Goal: Task Accomplishment & Management: Manage account settings

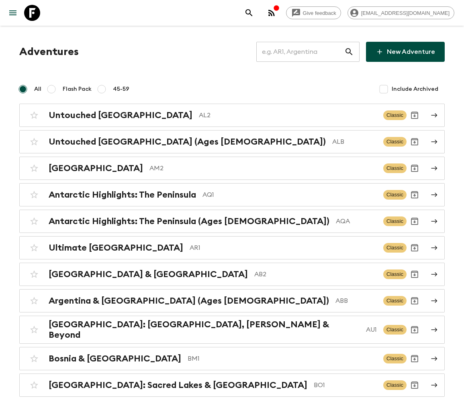
click at [305, 51] on input "text" at bounding box center [300, 52] width 88 height 22
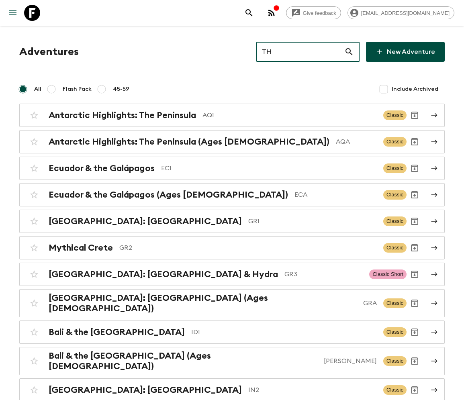
type input "TH1"
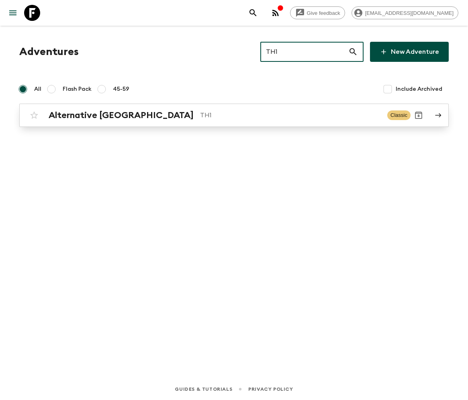
click at [92, 115] on h2 "Alternative Thailand" at bounding box center [121, 115] width 145 height 10
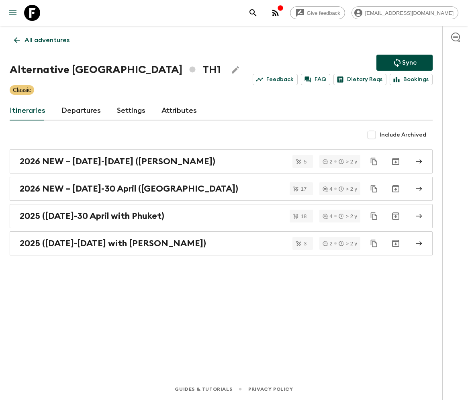
click at [80, 110] on link "Departures" at bounding box center [80, 110] width 39 height 19
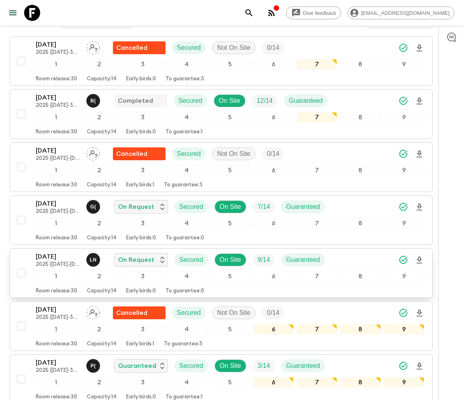
scroll to position [289, 0]
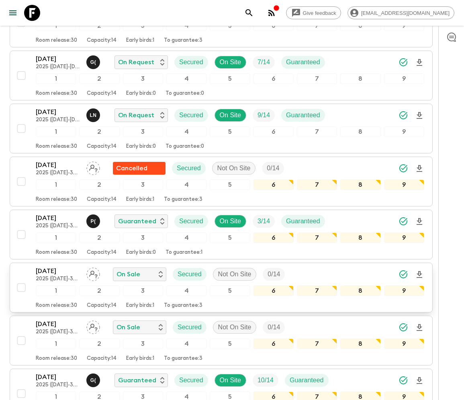
click at [20, 270] on div "24 Oct 2025 2025 (1 October-30 April with Phuket) On Sale Secured Not On Site 0…" at bounding box center [218, 287] width 411 height 43
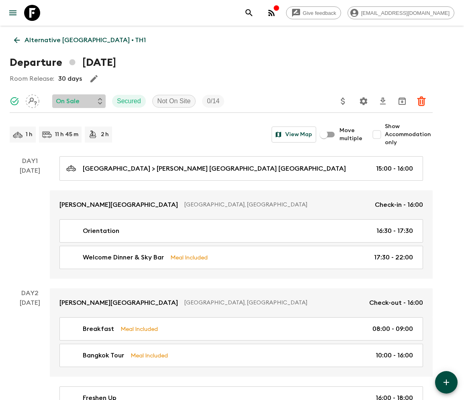
click at [79, 101] on p "On Sale" at bounding box center [68, 101] width 24 height 10
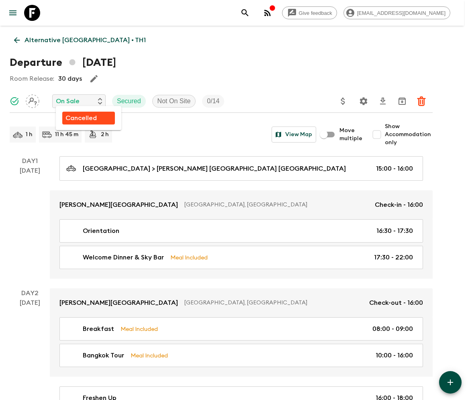
click at [80, 118] on p "Cancelled" at bounding box center [80, 118] width 31 height 10
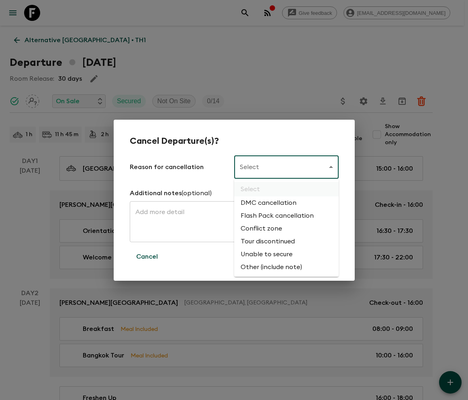
click at [276, 216] on li "Flash Pack cancellation" at bounding box center [286, 215] width 104 height 13
type input "FLASHPACK_CANCELLATION"
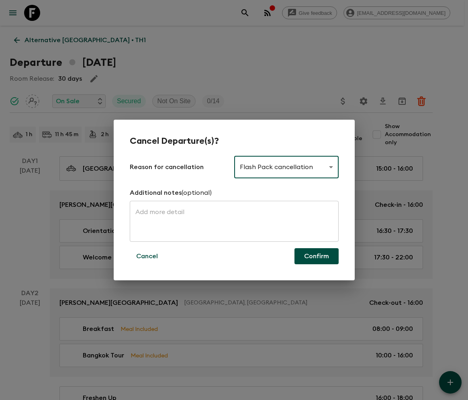
click at [316, 256] on button "Confirm" at bounding box center [316, 256] width 44 height 16
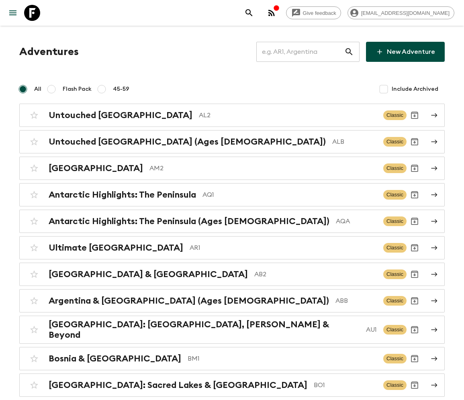
click at [308, 51] on input "text" at bounding box center [300, 52] width 88 height 22
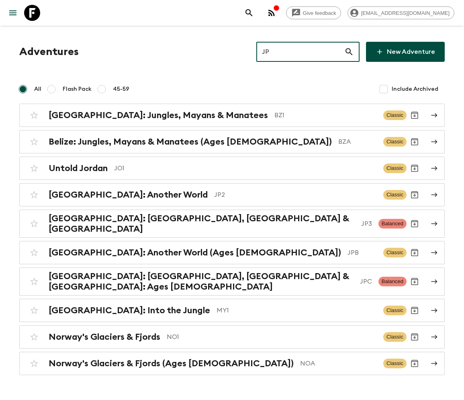
type input "JP3"
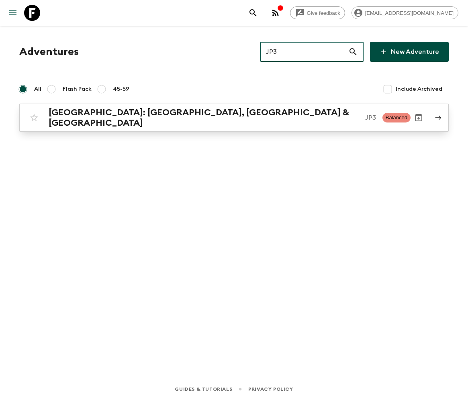
click at [117, 114] on h2 "[GEOGRAPHIC_DATA]: [GEOGRAPHIC_DATA], [GEOGRAPHIC_DATA] & [GEOGRAPHIC_DATA]" at bounding box center [204, 117] width 310 height 21
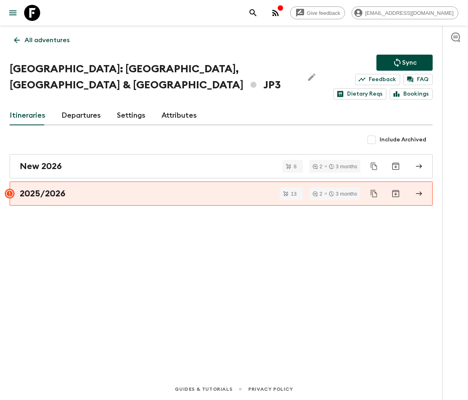
click at [80, 106] on link "Departures" at bounding box center [80, 115] width 39 height 19
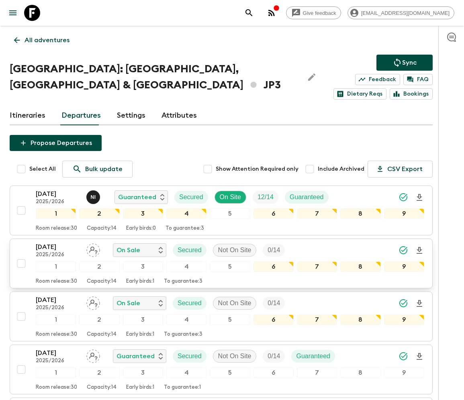
click at [20, 255] on input "checkbox" at bounding box center [21, 263] width 16 height 16
checkbox input "true"
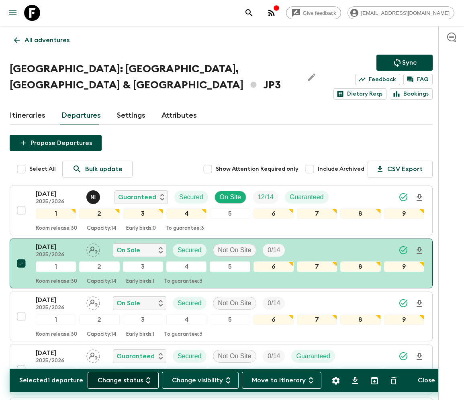
click at [128, 380] on button "Change status" at bounding box center [123, 380] width 71 height 17
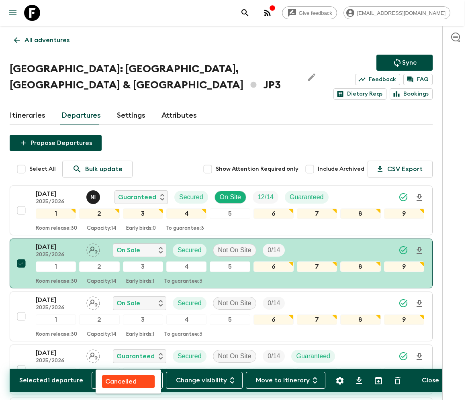
click at [128, 380] on p "Cancelled" at bounding box center [120, 382] width 31 height 10
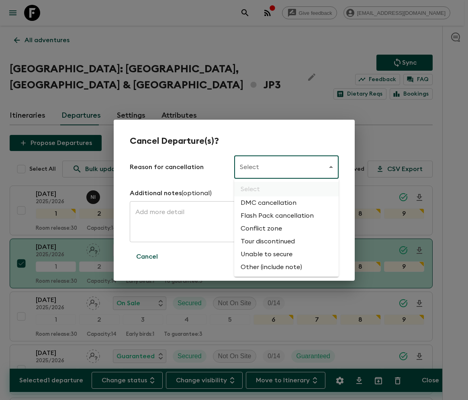
click at [276, 216] on li "Flash Pack cancellation" at bounding box center [286, 215] width 104 height 13
type input "FLASHPACK_CANCELLATION"
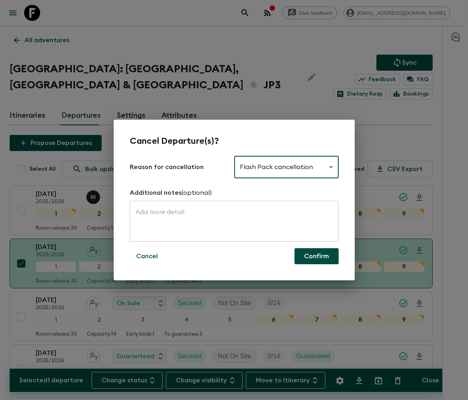
click at [317, 256] on button "Confirm" at bounding box center [316, 256] width 44 height 16
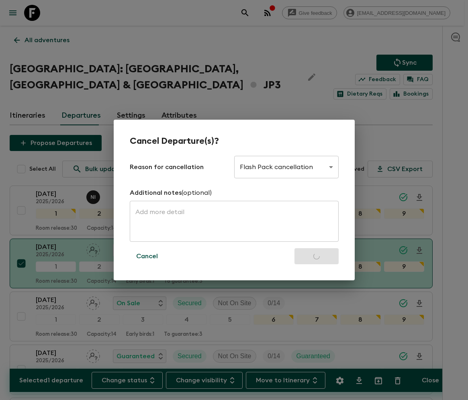
checkbox input "false"
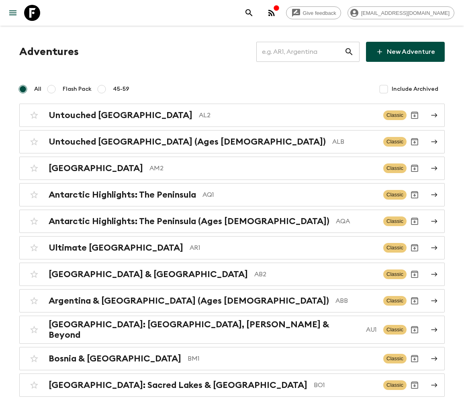
click at [305, 51] on input "text" at bounding box center [300, 52] width 88 height 22
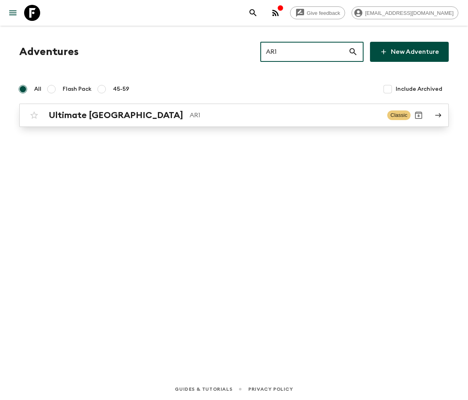
type input "AR1"
click at [89, 115] on h2 "Ultimate [GEOGRAPHIC_DATA]" at bounding box center [116, 115] width 135 height 10
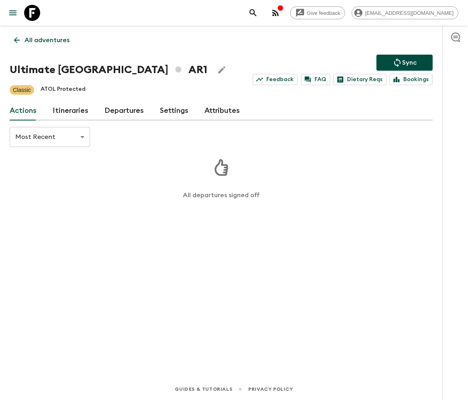
click at [122, 110] on link "Departures" at bounding box center [123, 110] width 39 height 19
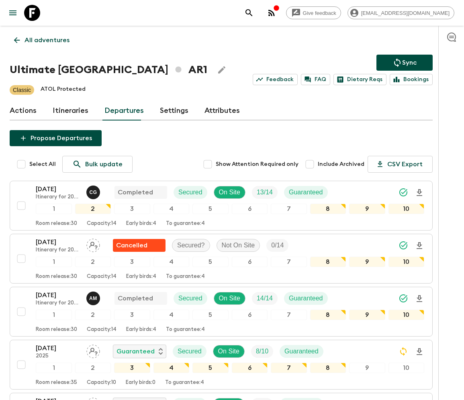
scroll to position [302, 0]
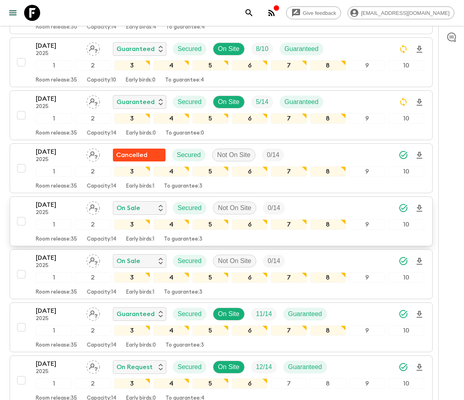
click at [20, 217] on input "checkbox" at bounding box center [21, 221] width 16 height 16
checkbox input "true"
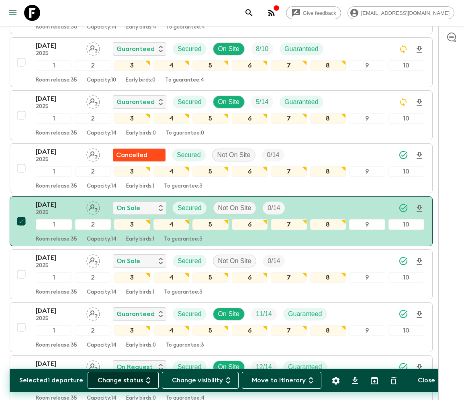
click at [128, 380] on button "Change status" at bounding box center [123, 380] width 71 height 17
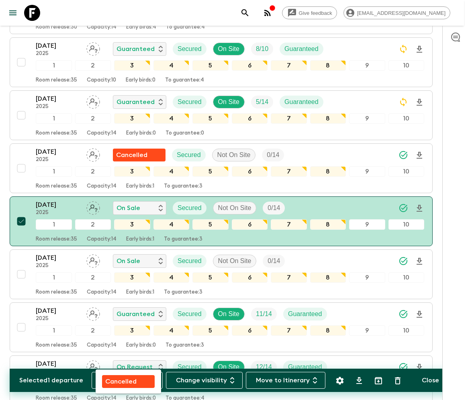
click at [128, 380] on p "Cancelled" at bounding box center [120, 382] width 31 height 10
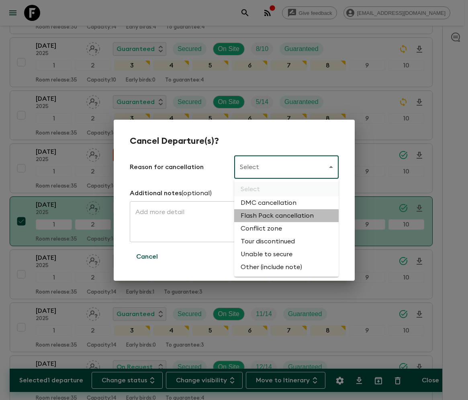
click at [276, 216] on li "Flash Pack cancellation" at bounding box center [286, 215] width 104 height 13
type input "FLASHPACK_CANCELLATION"
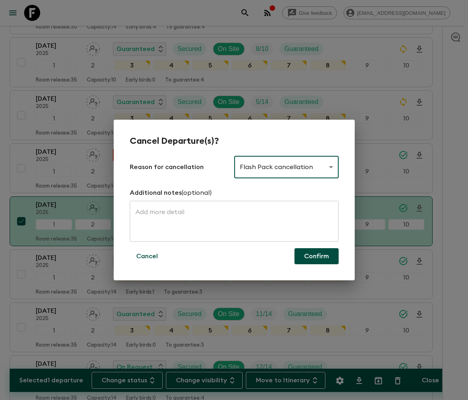
click at [316, 256] on button "Confirm" at bounding box center [316, 256] width 44 height 16
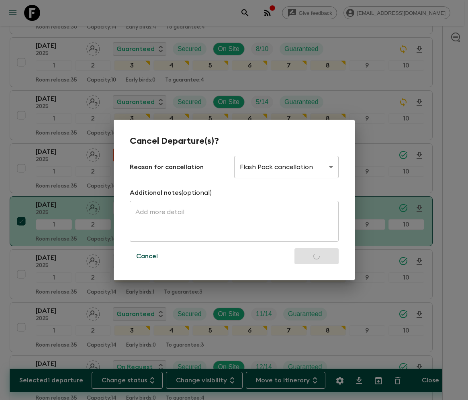
checkbox input "false"
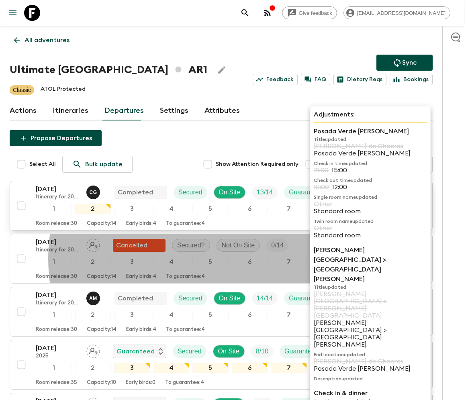
click at [164, 224] on div "Room release: 30 Capacity: 14 Early birds: 4 To guarantee: 4" at bounding box center [230, 222] width 388 height 10
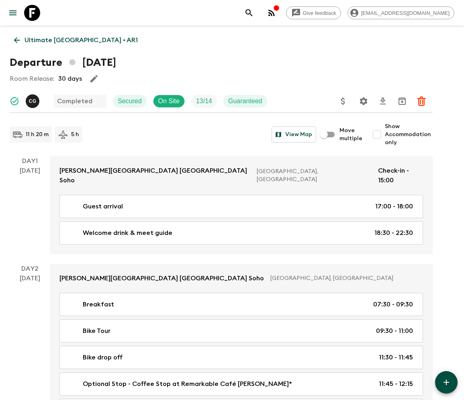
click at [16, 40] on icon at bounding box center [16, 40] width 9 height 9
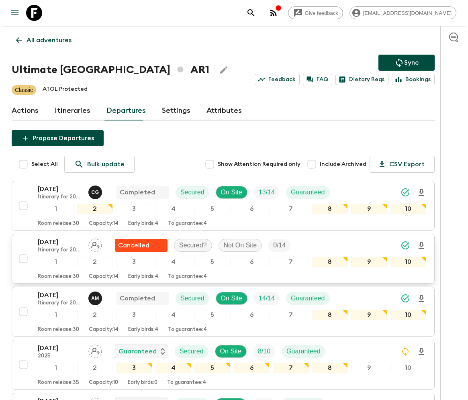
scroll to position [145, 0]
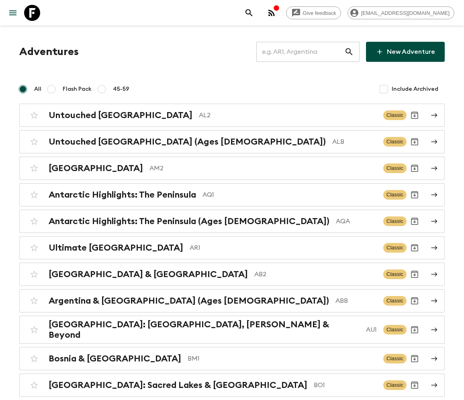
click at [306, 51] on input "text" at bounding box center [300, 52] width 88 height 22
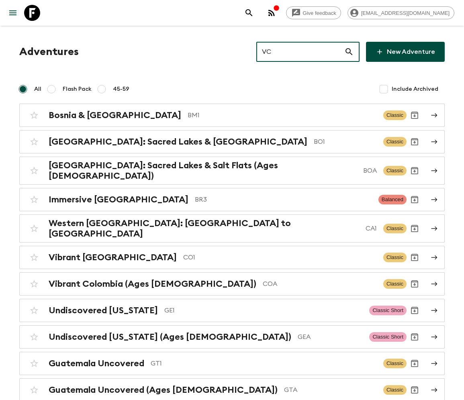
type input "VC1"
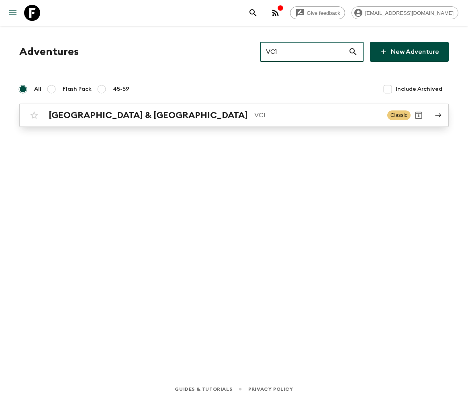
click at [94, 114] on h2 "[GEOGRAPHIC_DATA] & [GEOGRAPHIC_DATA]" at bounding box center [148, 115] width 199 height 10
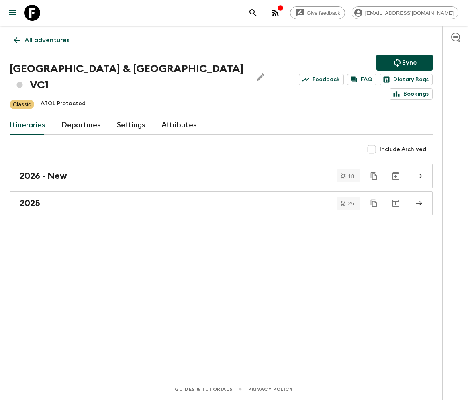
click at [80, 116] on link "Departures" at bounding box center [80, 125] width 39 height 19
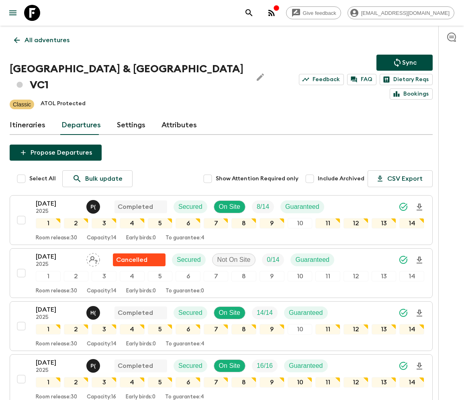
scroll to position [774, 0]
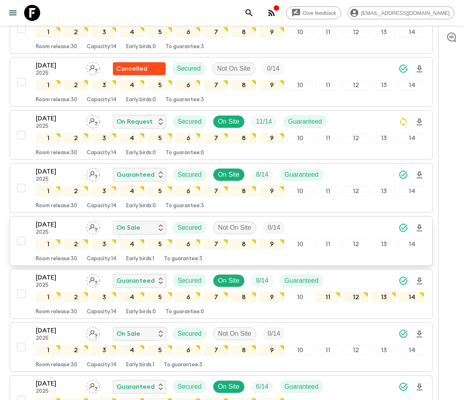
click at [20, 233] on input "checkbox" at bounding box center [21, 241] width 16 height 16
checkbox input "true"
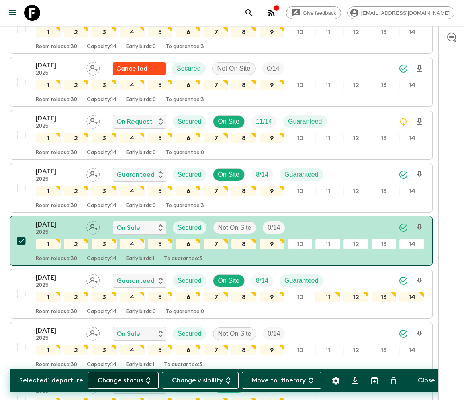
click at [128, 380] on button "Change status" at bounding box center [123, 380] width 71 height 17
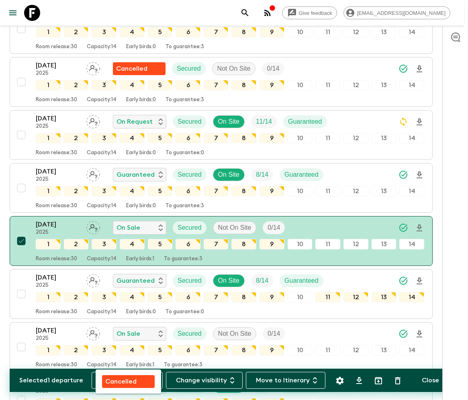
click at [151, 380] on div "Cancelled" at bounding box center [128, 382] width 46 height 10
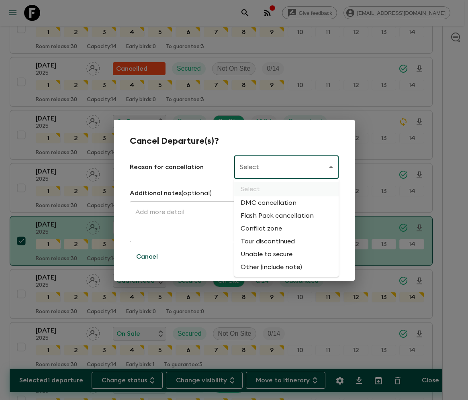
click at [276, 216] on li "Flash Pack cancellation" at bounding box center [286, 215] width 104 height 13
type input "FLASHPACK_CANCELLATION"
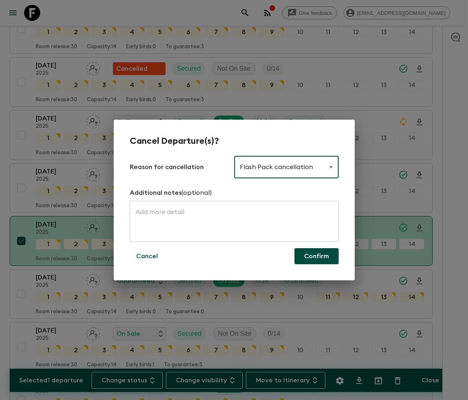
click at [317, 256] on button "Confirm" at bounding box center [316, 256] width 44 height 16
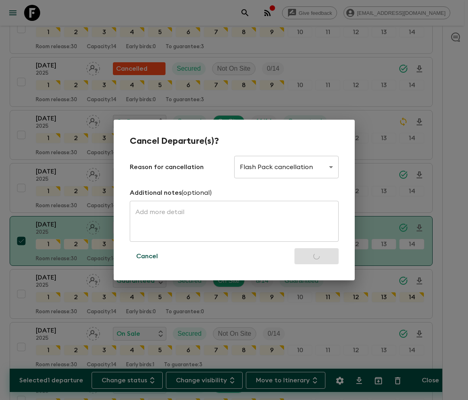
checkbox input "false"
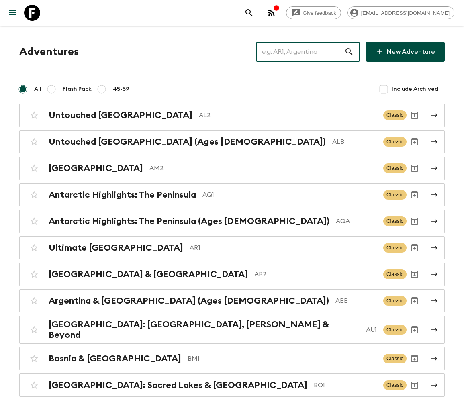
click at [305, 52] on input "text" at bounding box center [300, 52] width 88 height 22
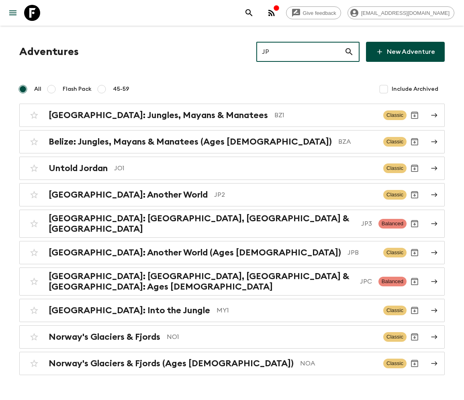
type input "JP2"
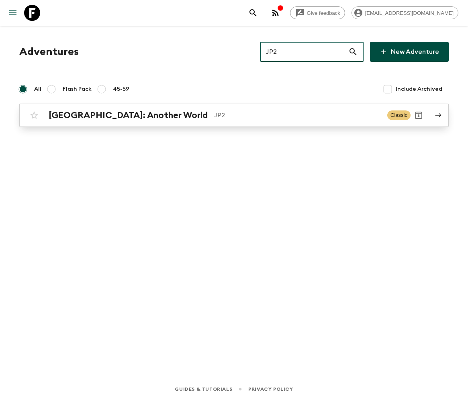
click at [94, 115] on h2 "[GEOGRAPHIC_DATA]: Another World" at bounding box center [128, 115] width 159 height 10
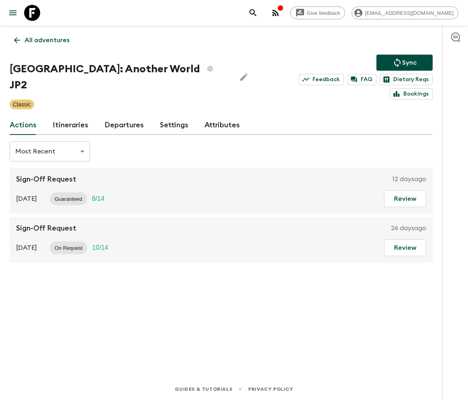
click at [122, 116] on link "Departures" at bounding box center [123, 125] width 39 height 19
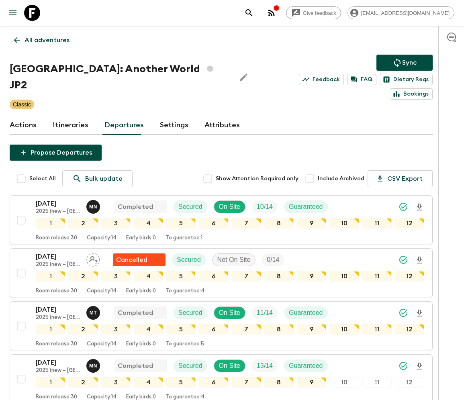
scroll to position [1718, 0]
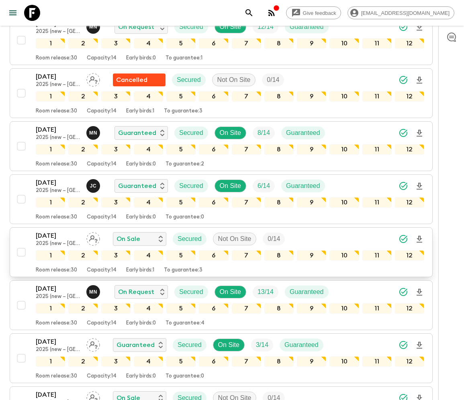
click at [20, 244] on input "checkbox" at bounding box center [21, 252] width 16 height 16
checkbox input "true"
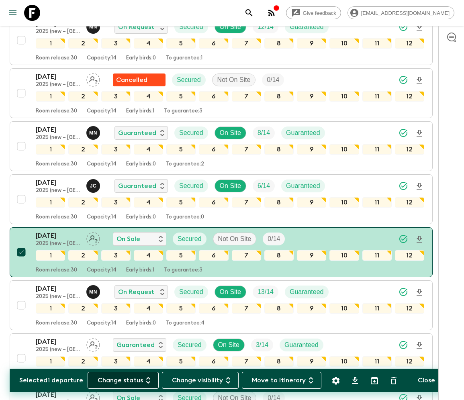
click at [127, 380] on button "Change status" at bounding box center [123, 380] width 71 height 17
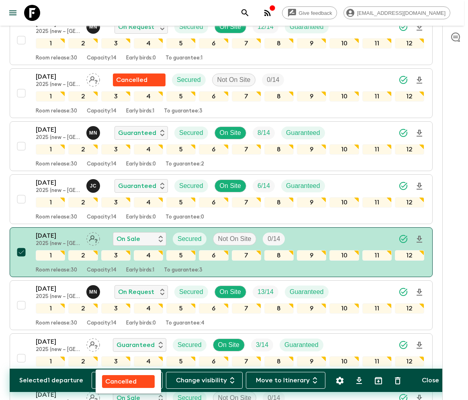
click at [128, 380] on p "Cancelled" at bounding box center [120, 382] width 31 height 10
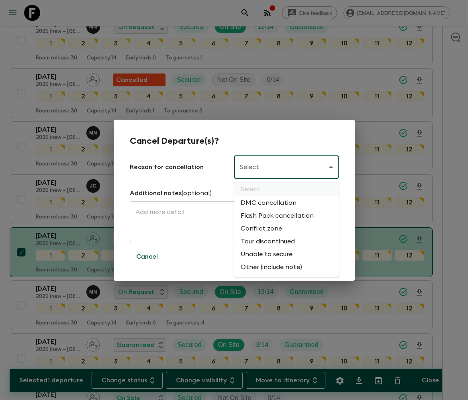
click at [276, 216] on li "Flash Pack cancellation" at bounding box center [286, 215] width 104 height 13
type input "FLASHPACK_CANCELLATION"
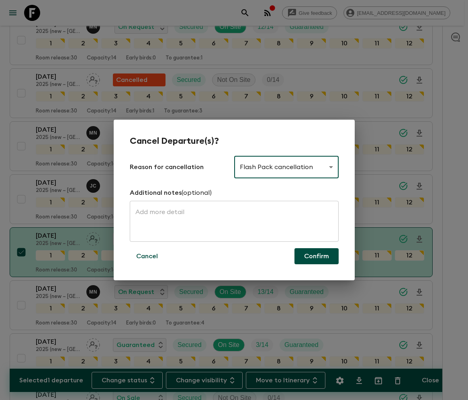
click at [316, 256] on button "Confirm" at bounding box center [316, 256] width 44 height 16
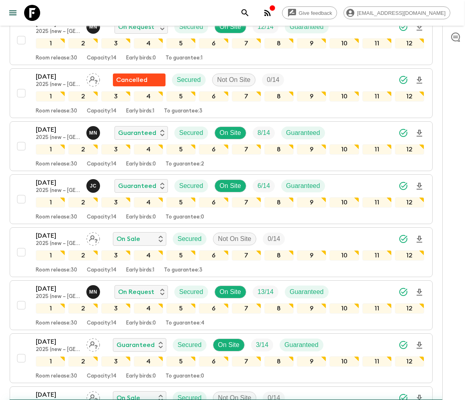
checkbox input "false"
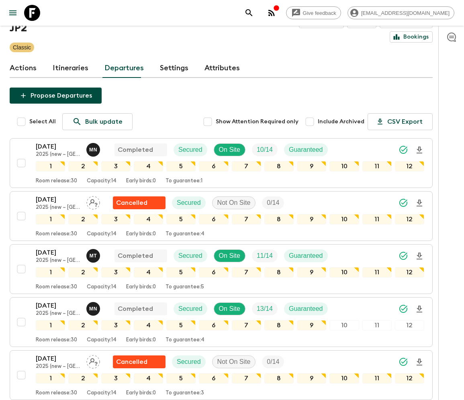
scroll to position [0, 0]
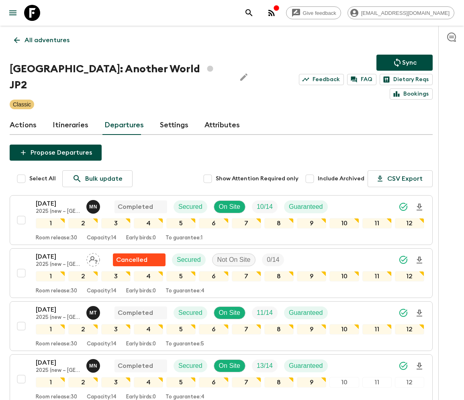
scroll to position [1718, 0]
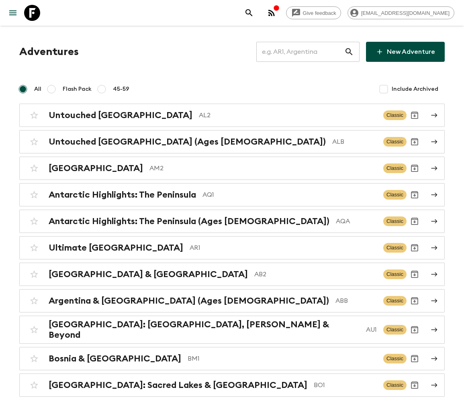
click at [306, 52] on input "text" at bounding box center [300, 52] width 88 height 22
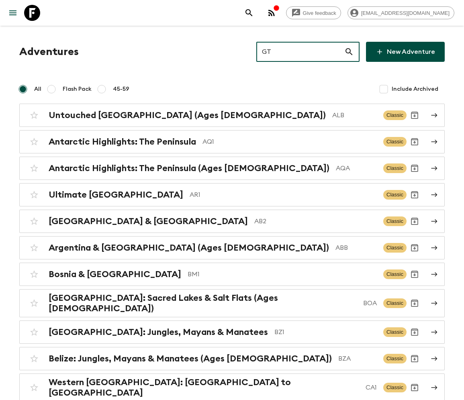
type input "GT1"
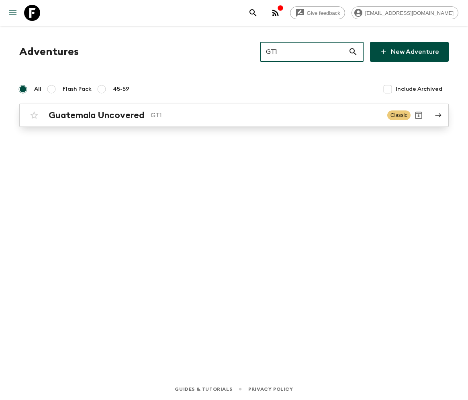
click at [96, 114] on h2 "Guatemala Uncovered" at bounding box center [97, 115] width 96 height 10
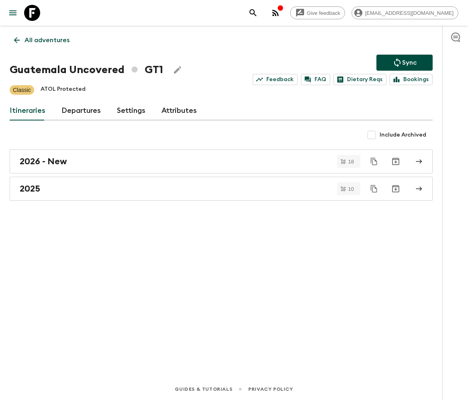
click at [80, 110] on link "Departures" at bounding box center [80, 110] width 39 height 19
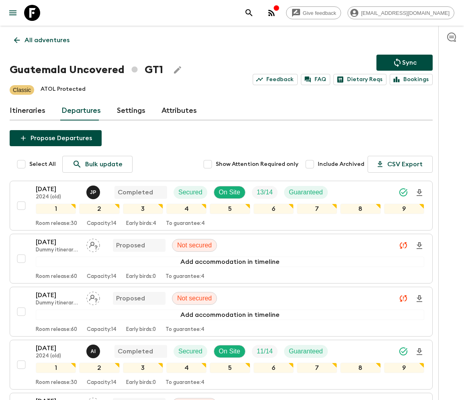
scroll to position [1561, 0]
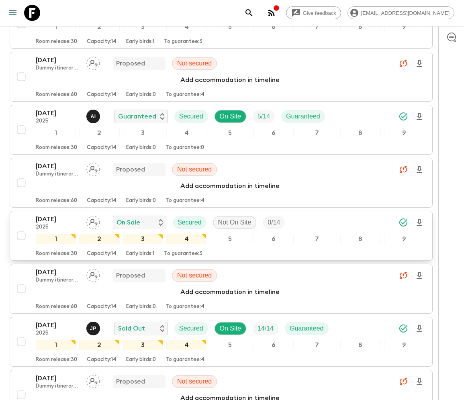
click at [20, 228] on input "checkbox" at bounding box center [21, 236] width 16 height 16
checkbox input "true"
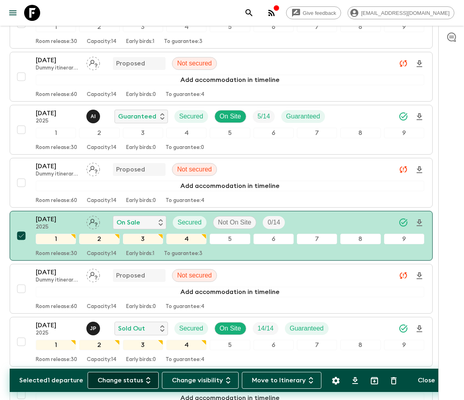
click at [128, 380] on button "Change status" at bounding box center [123, 380] width 71 height 17
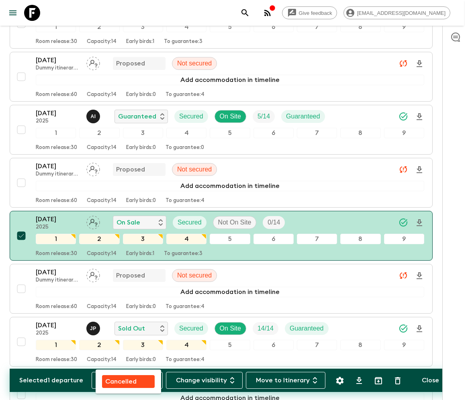
click at [128, 380] on p "Cancelled" at bounding box center [120, 382] width 31 height 10
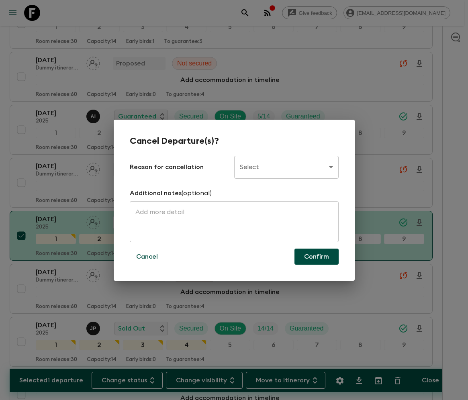
click at [285, 167] on body "Give feedback ellie.b@flashpack.com All adventures Guatemala Uncovered GT1 Sync…" at bounding box center [234, 181] width 468 height 3485
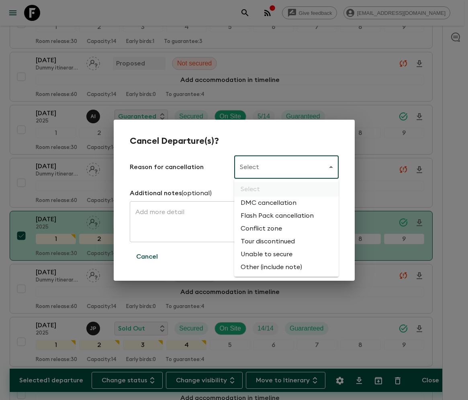
click at [276, 216] on li "Flash Pack cancellation" at bounding box center [286, 215] width 104 height 13
type input "FLASHPACK_CANCELLATION"
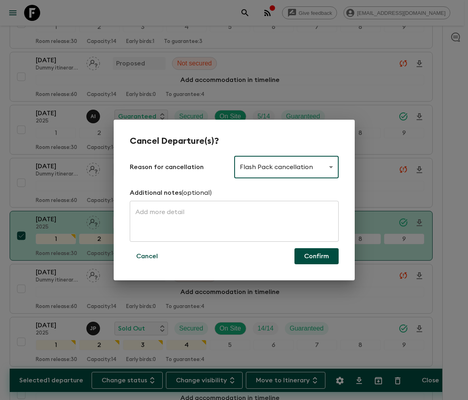
click at [316, 256] on button "Confirm" at bounding box center [316, 256] width 44 height 16
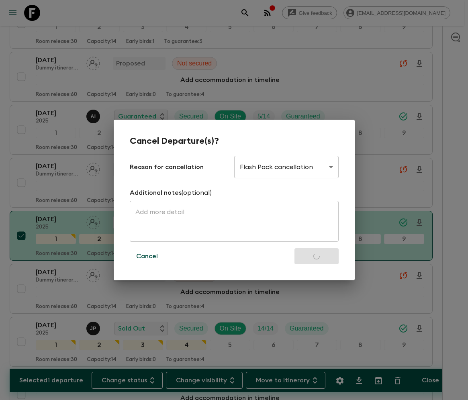
checkbox input "false"
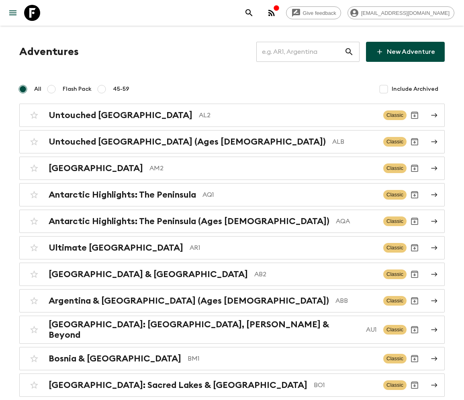
click at [306, 52] on input "text" at bounding box center [300, 52] width 88 height 22
click at [313, 51] on input "text" at bounding box center [300, 52] width 88 height 22
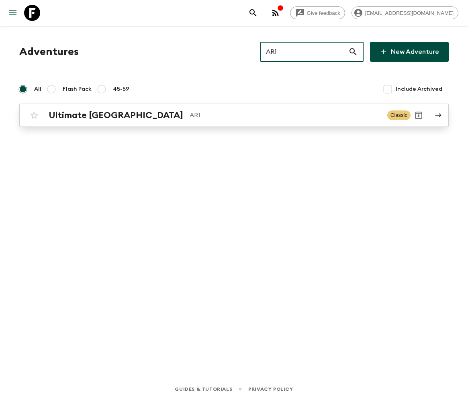
type input "AR1"
click at [89, 114] on h2 "Ultimate [GEOGRAPHIC_DATA]" at bounding box center [116, 115] width 135 height 10
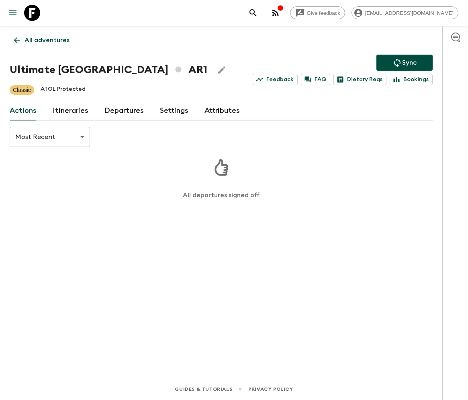
click at [122, 110] on link "Departures" at bounding box center [123, 110] width 39 height 19
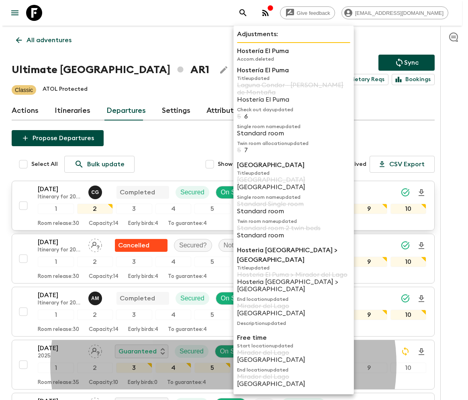
scroll to position [145, 0]
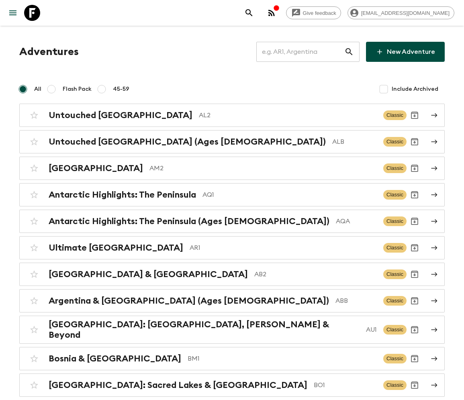
click at [305, 51] on input "text" at bounding box center [300, 52] width 88 height 22
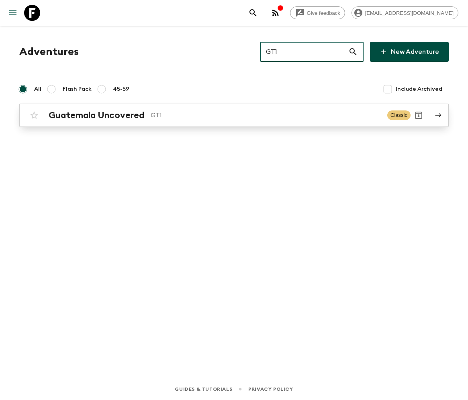
type input "GT1"
click at [96, 115] on h2 "Guatemala Uncovered" at bounding box center [97, 115] width 96 height 10
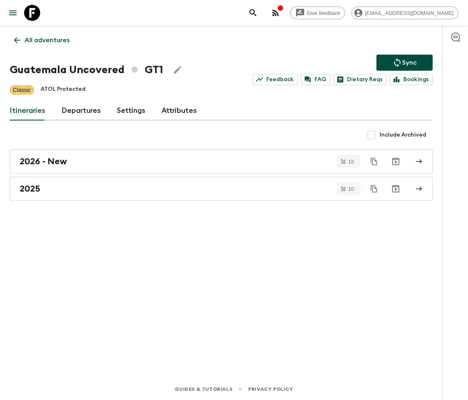
click at [80, 110] on link "Departures" at bounding box center [80, 110] width 39 height 19
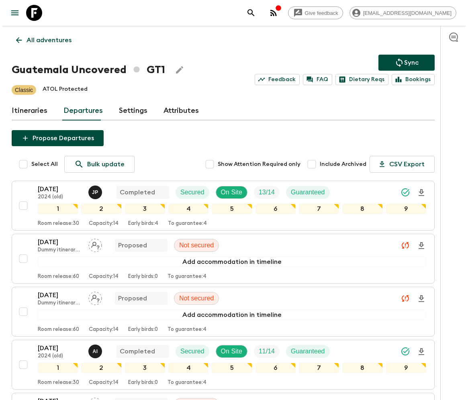
scroll to position [1561, 0]
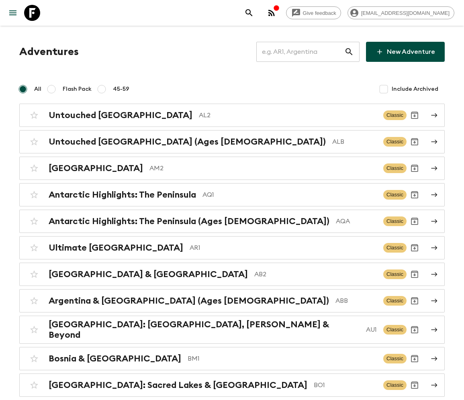
click at [306, 52] on input "text" at bounding box center [300, 52] width 88 height 22
type input "JP2"
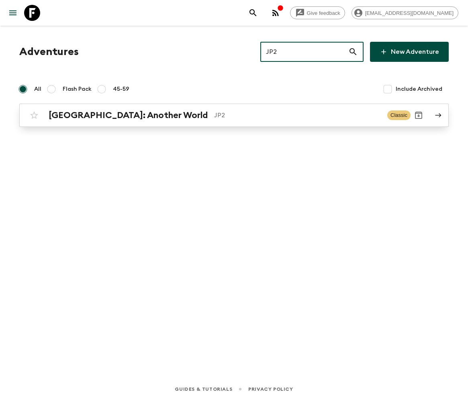
click at [94, 115] on h2 "[GEOGRAPHIC_DATA]: Another World" at bounding box center [128, 115] width 159 height 10
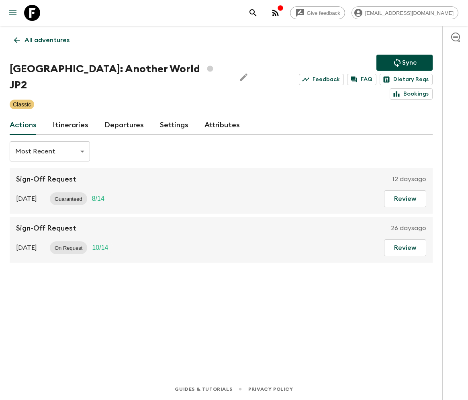
click at [122, 116] on link "Departures" at bounding box center [123, 125] width 39 height 19
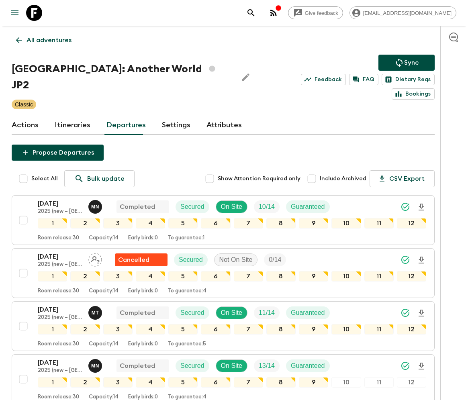
scroll to position [1718, 0]
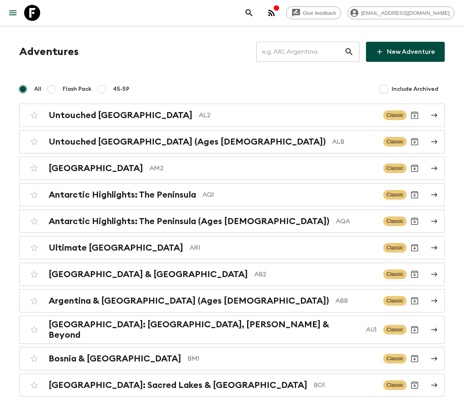
click at [307, 52] on input "text" at bounding box center [300, 52] width 88 height 22
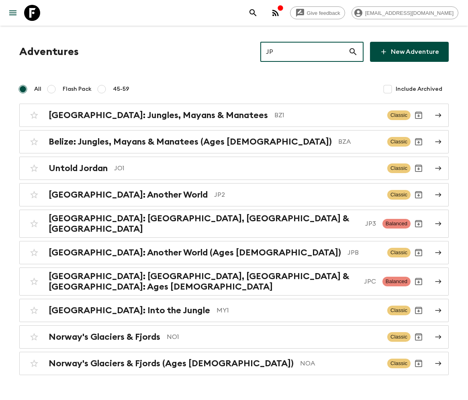
type input "JP3"
